Goal: Transaction & Acquisition: Purchase product/service

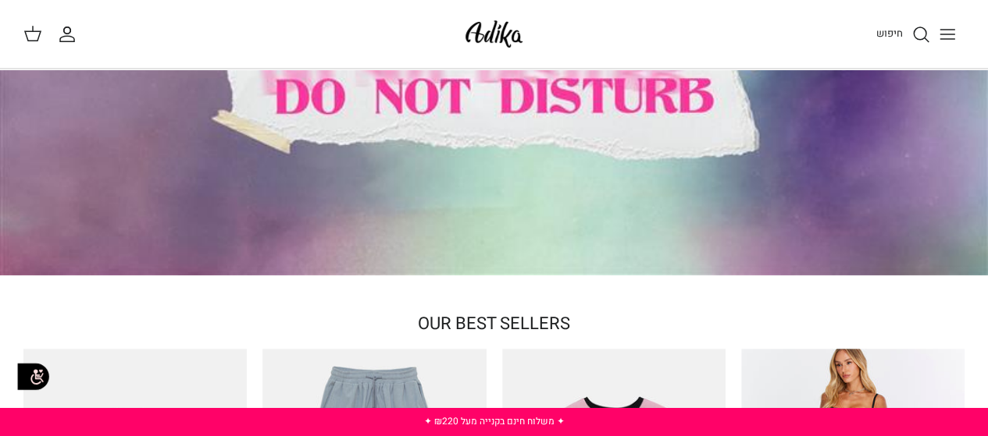
scroll to position [84, 0]
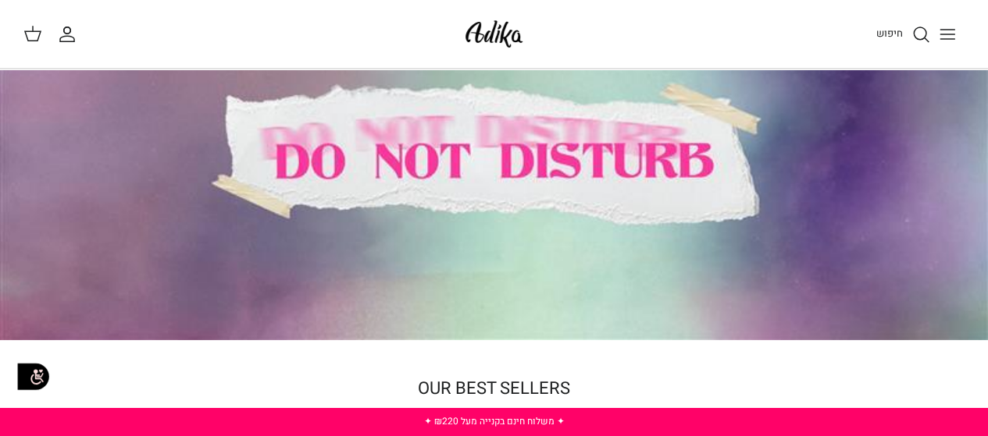
click at [892, 29] on span "חיפוש" at bounding box center [889, 33] width 27 height 15
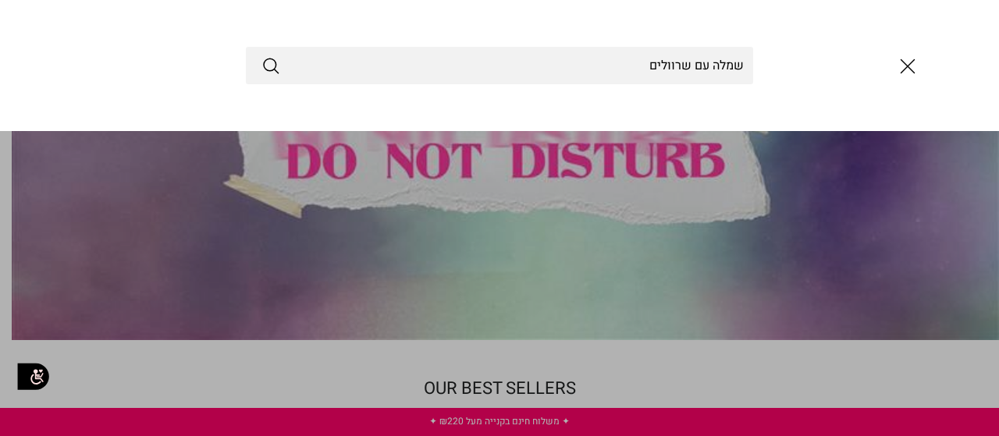
click at [262, 55] on button "Submit" at bounding box center [271, 65] width 19 height 20
click at [539, 81] on input "שמלה עם שרוולים" at bounding box center [499, 65] width 507 height 37
type input "שמלה"
click at [262, 55] on button "Submit" at bounding box center [271, 65] width 19 height 20
click at [903, 77] on icon "סגור" at bounding box center [908, 66] width 27 height 27
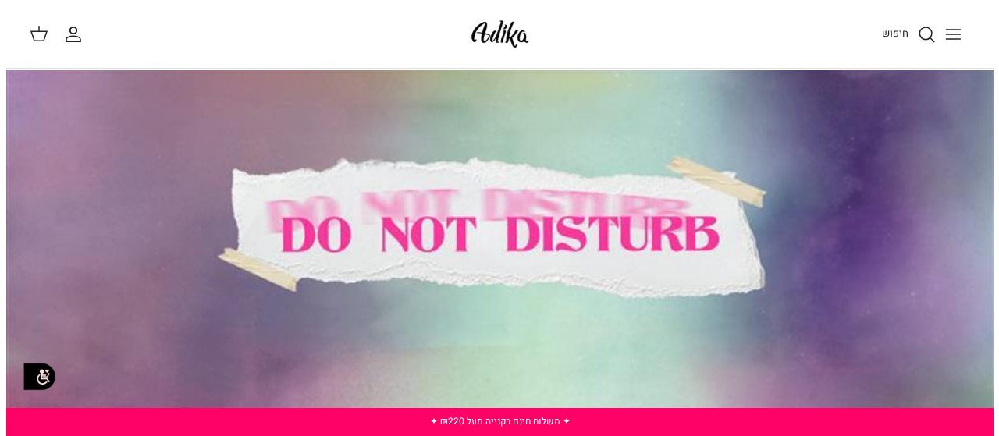
scroll to position [0, 0]
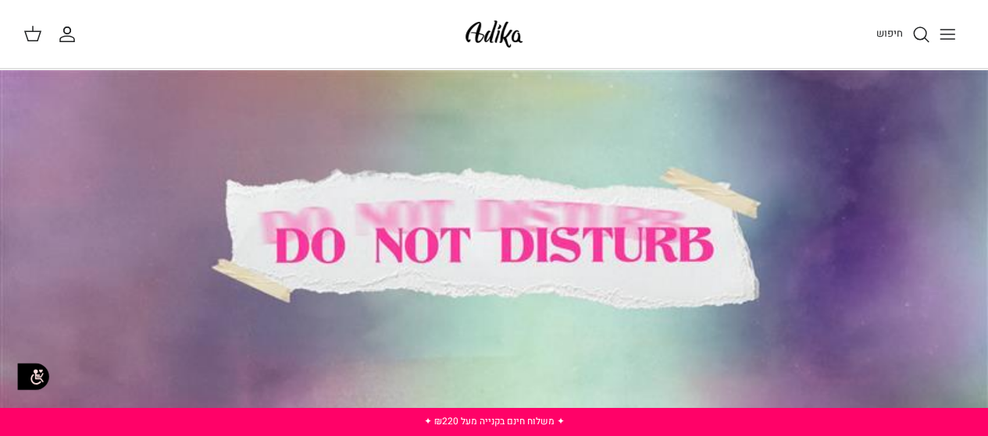
click at [954, 41] on icon "Toggle menu" at bounding box center [947, 34] width 19 height 19
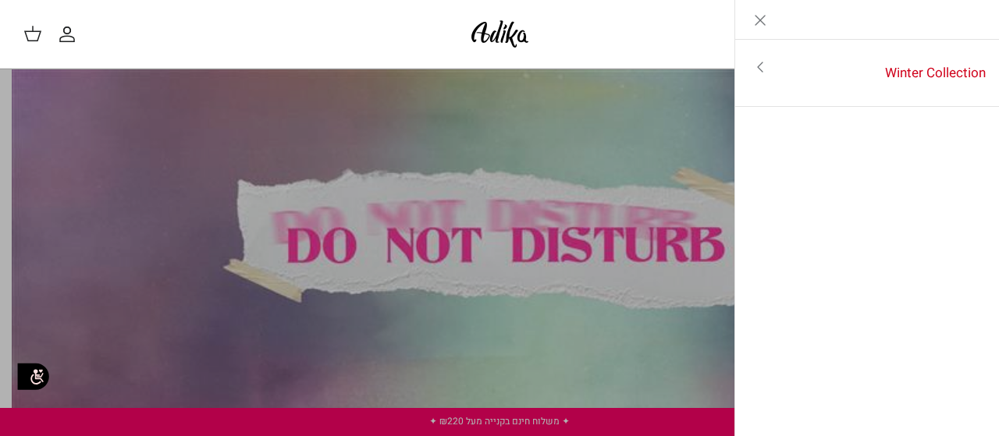
click at [757, 74] on icon "Toggle menu" at bounding box center [760, 67] width 19 height 19
click at [850, 69] on link "לכל הפריטים" at bounding box center [867, 68] width 249 height 39
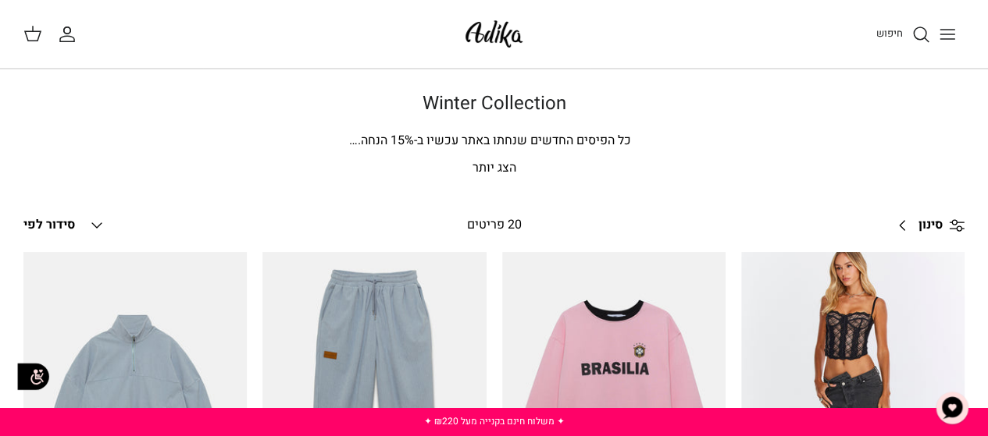
click at [949, 32] on icon "Toggle menu" at bounding box center [947, 34] width 19 height 19
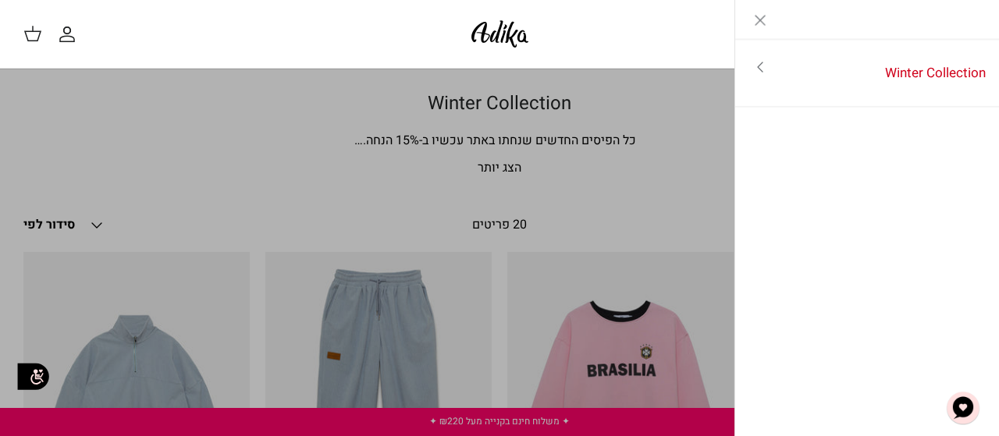
click at [753, 68] on icon "Toggle menu" at bounding box center [760, 67] width 19 height 19
click at [761, 17] on icon "Close" at bounding box center [760, 20] width 19 height 19
